Goal: Task Accomplishment & Management: Use online tool/utility

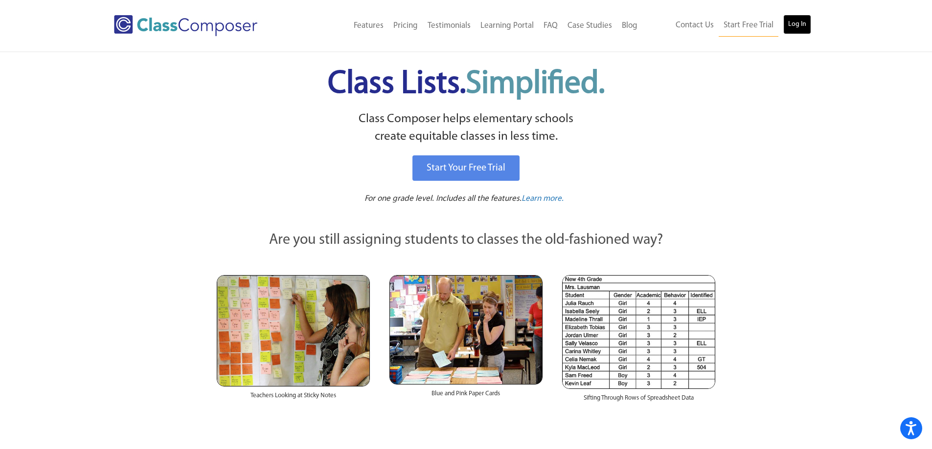
click at [809, 25] on link "Log In" at bounding box center [797, 25] width 28 height 20
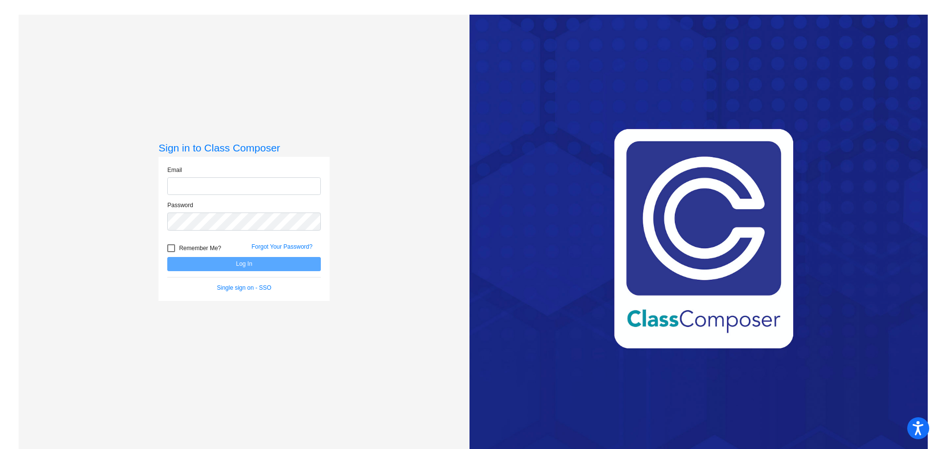
type input "[EMAIL_ADDRESS][DOMAIN_NAME]"
click at [254, 268] on button "Log In" at bounding box center [244, 264] width 154 height 14
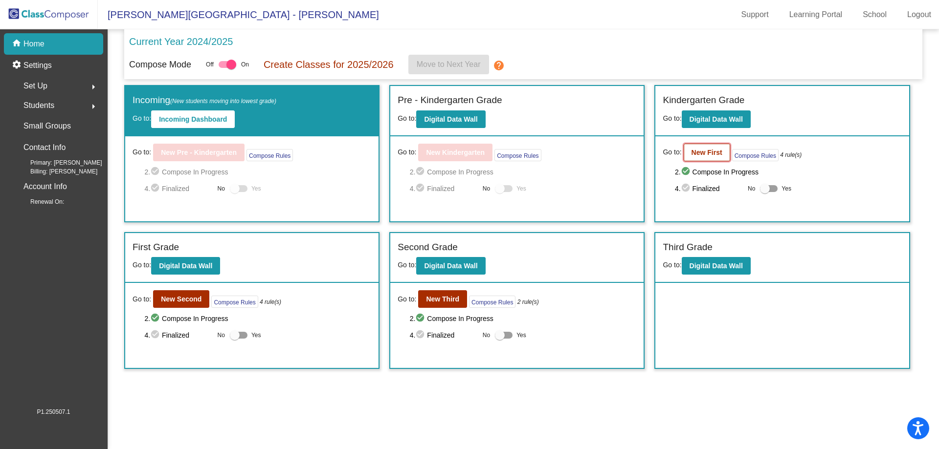
click at [710, 157] on b "New First" at bounding box center [707, 153] width 31 height 8
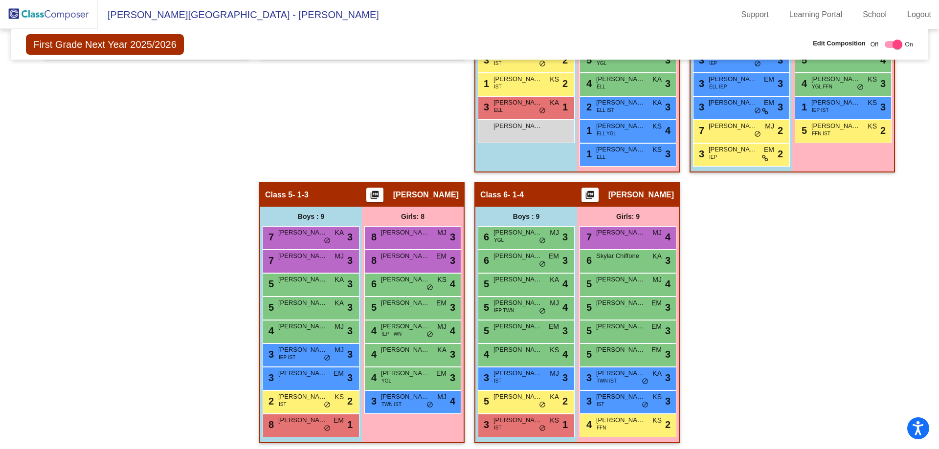
scroll to position [196, 0]
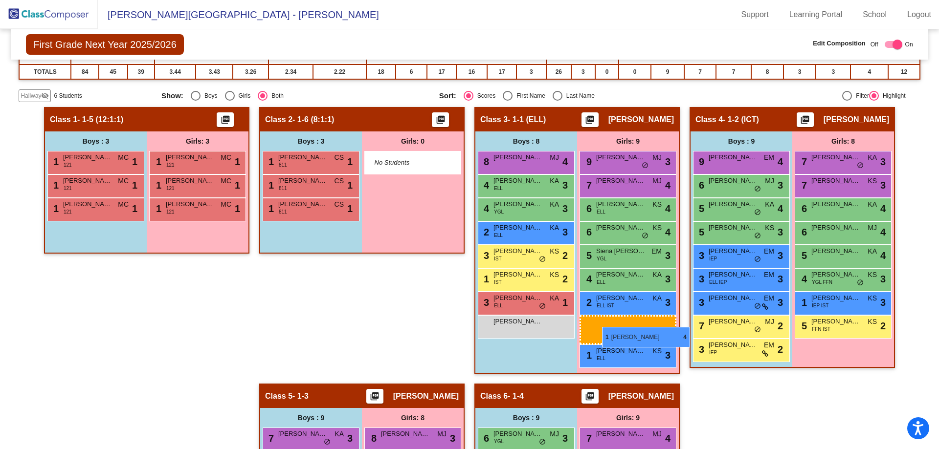
drag, startPoint x: 613, startPoint y: 331, endPoint x: 602, endPoint y: 327, distance: 11.8
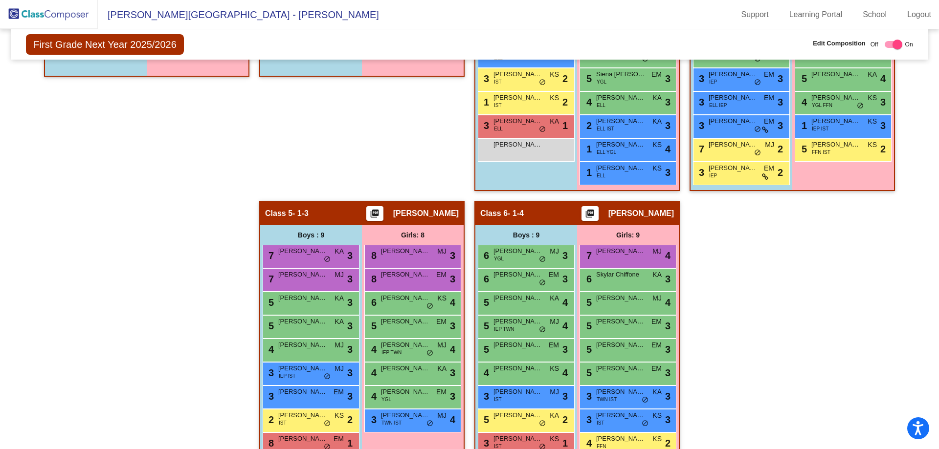
scroll to position [391, 0]
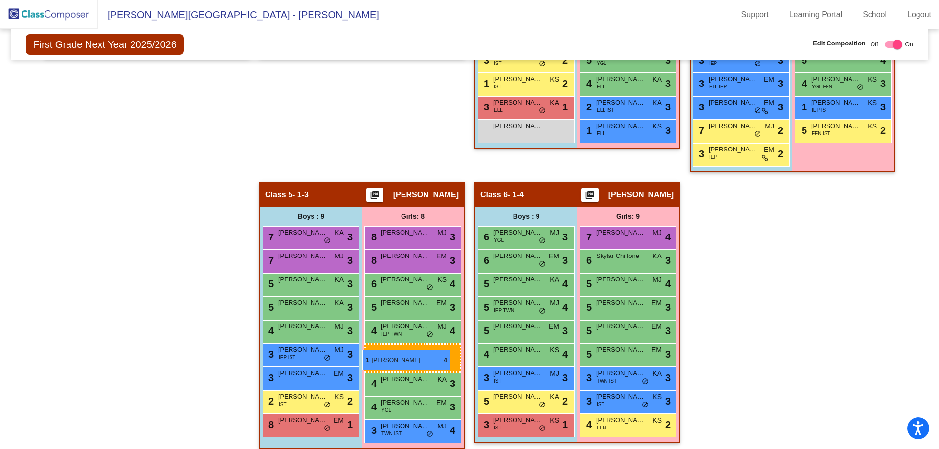
drag, startPoint x: 617, startPoint y: 129, endPoint x: 362, endPoint y: 350, distance: 337.3
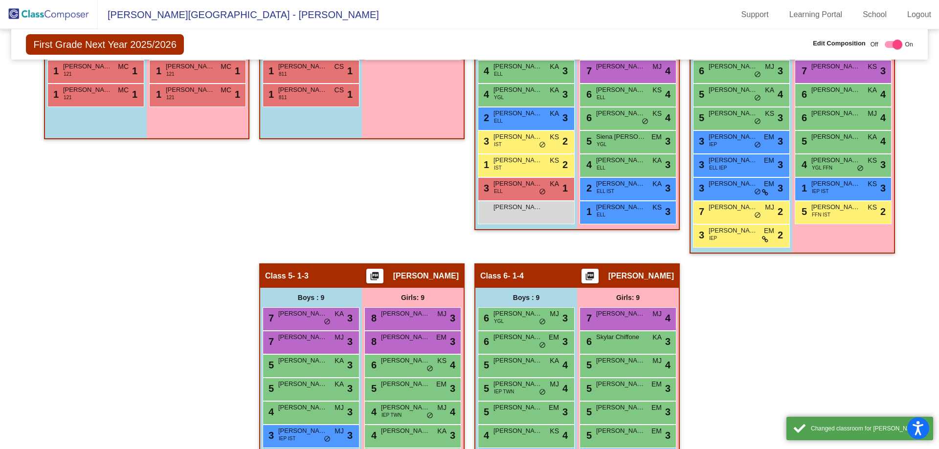
scroll to position [293, 0]
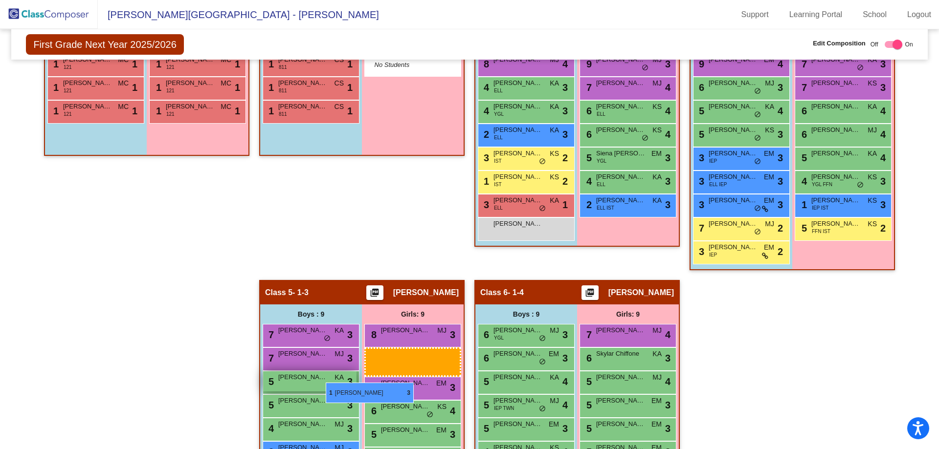
drag, startPoint x: 598, startPoint y: 226, endPoint x: 319, endPoint y: 379, distance: 318.5
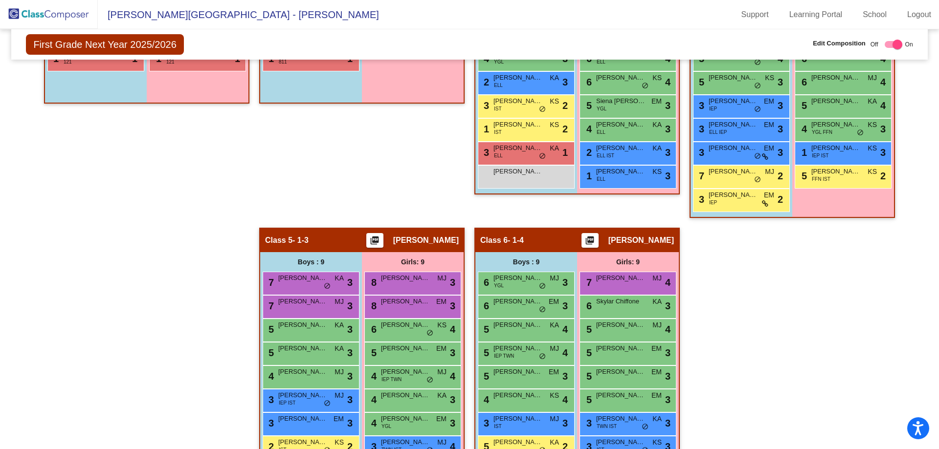
scroll to position [391, 0]
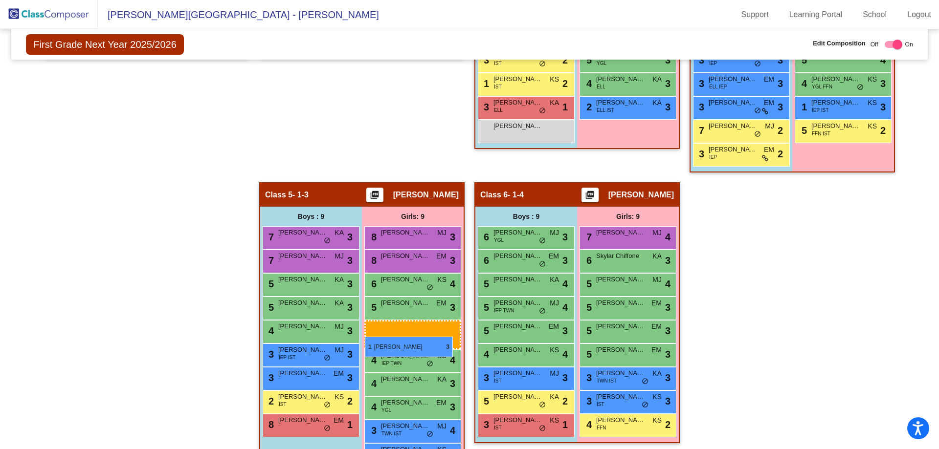
drag, startPoint x: 626, startPoint y: 127, endPoint x: 365, endPoint y: 337, distance: 334.9
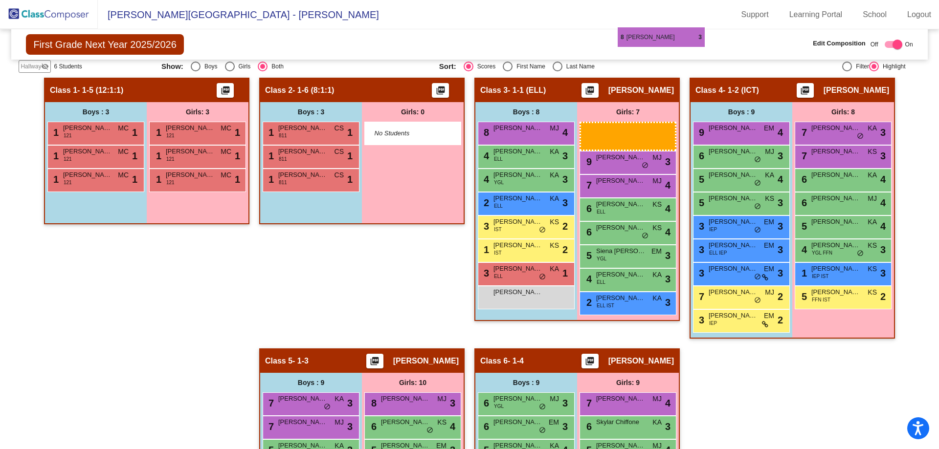
scroll to position [219, 0]
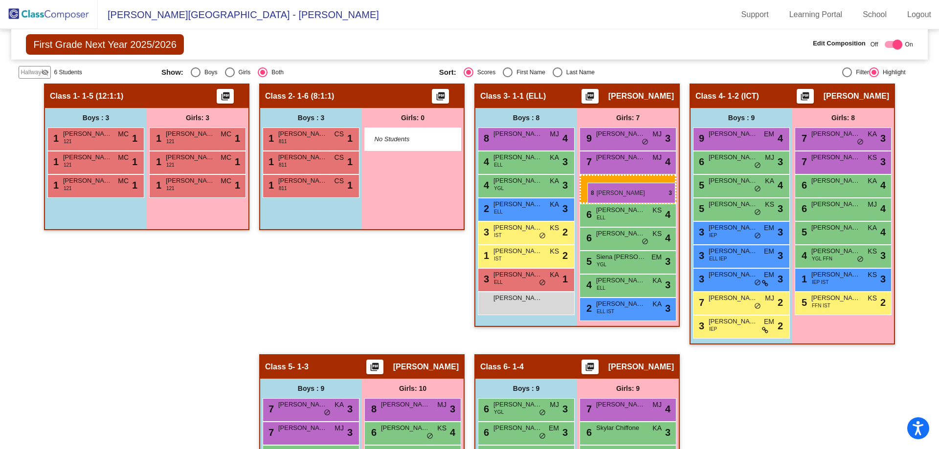
drag, startPoint x: 410, startPoint y: 238, endPoint x: 587, endPoint y: 183, distance: 185.8
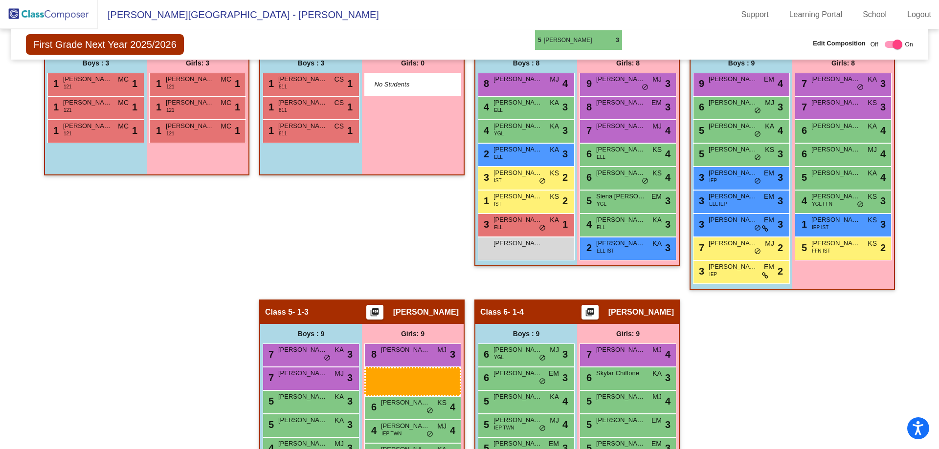
scroll to position [252, 0]
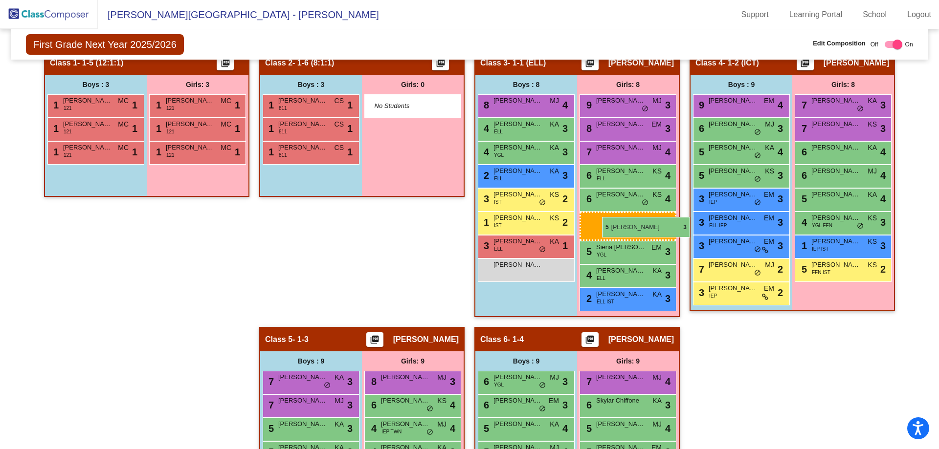
drag, startPoint x: 400, startPoint y: 282, endPoint x: 602, endPoint y: 217, distance: 212.5
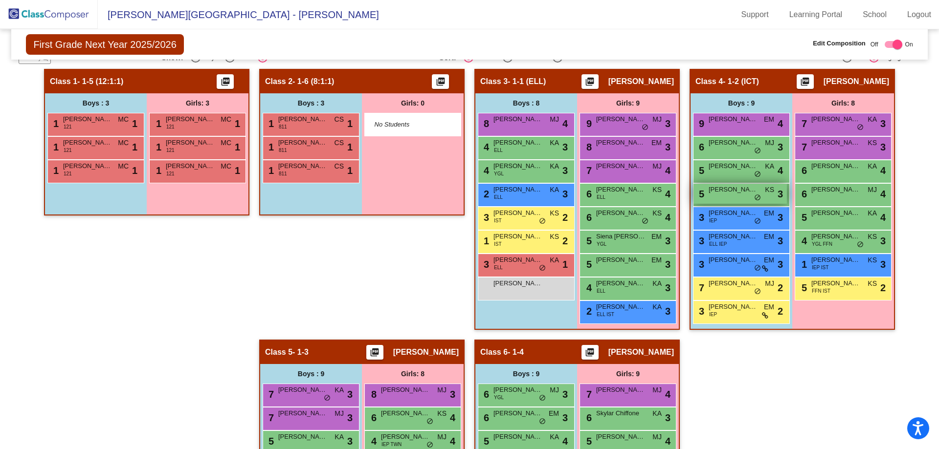
scroll to position [248, 0]
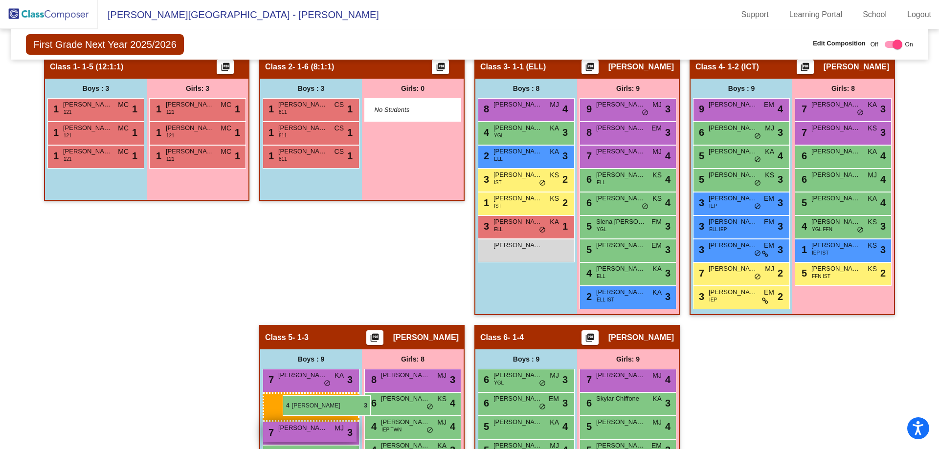
drag, startPoint x: 526, startPoint y: 134, endPoint x: 267, endPoint y: 396, distance: 367.6
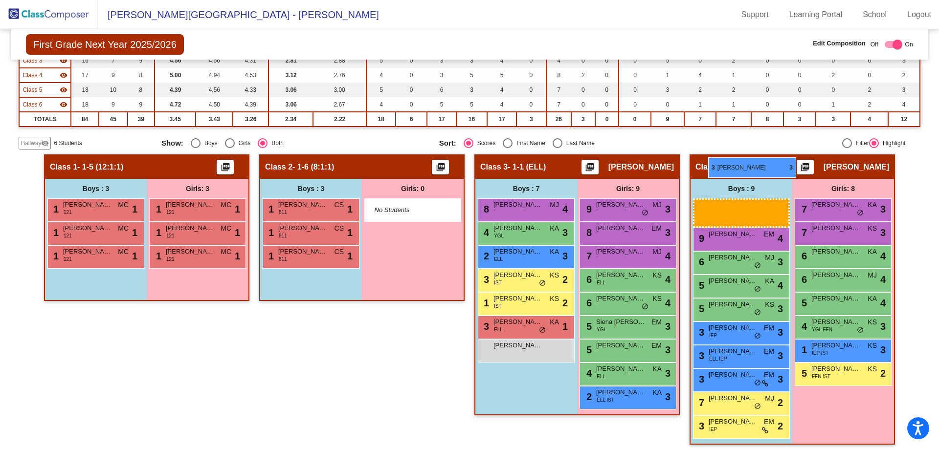
scroll to position [113, 0]
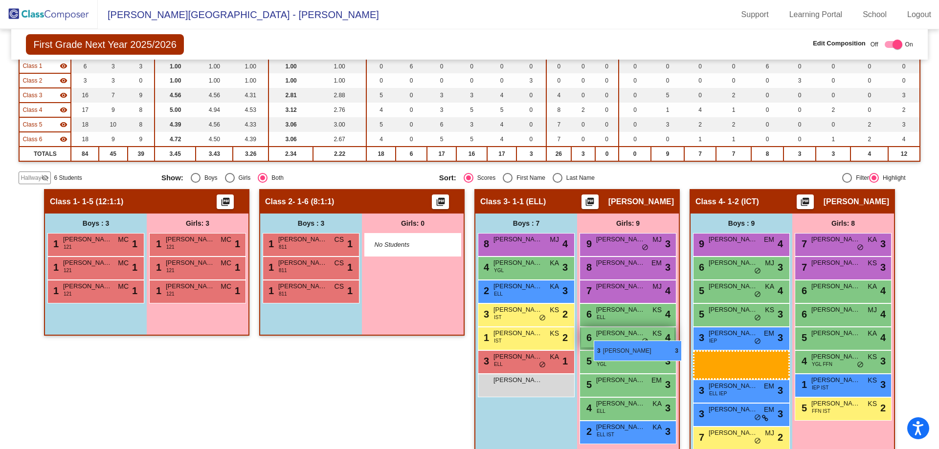
drag, startPoint x: 295, startPoint y: 372, endPoint x: 594, endPoint y: 341, distance: 299.9
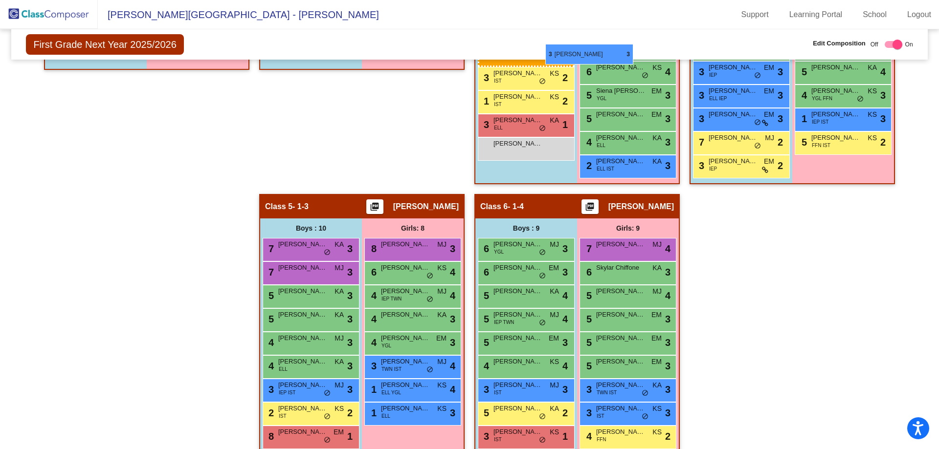
scroll to position [372, 0]
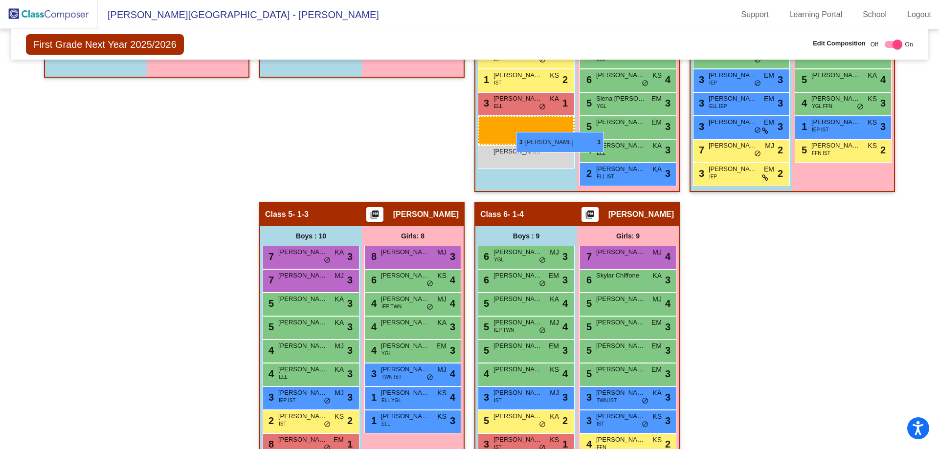
drag, startPoint x: 321, startPoint y: 389, endPoint x: 516, endPoint y: 132, distance: 322.6
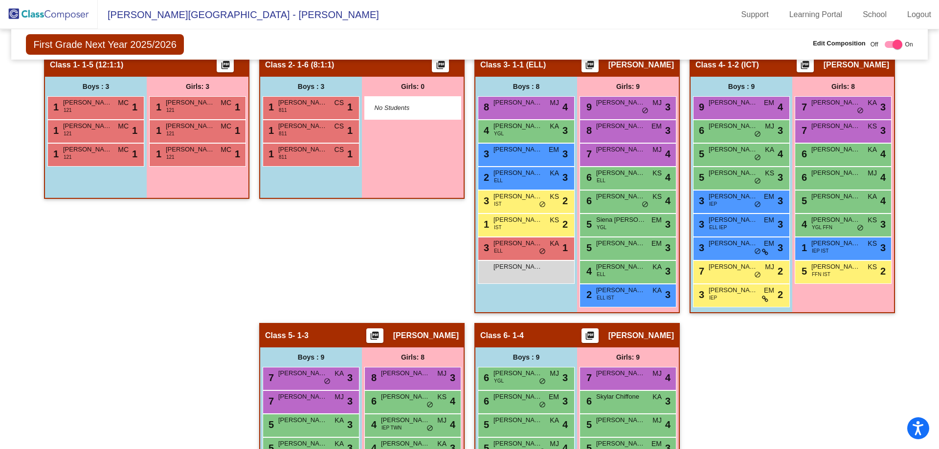
scroll to position [151, 0]
